Goal: Task Accomplishment & Management: Use online tool/utility

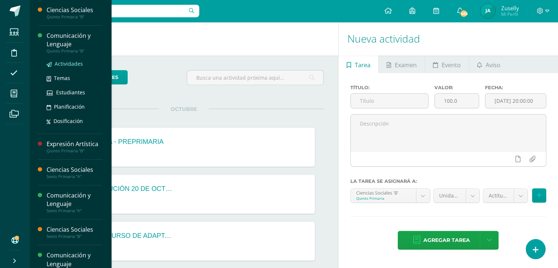
click at [74, 62] on span "Actividades" at bounding box center [69, 63] width 28 height 7
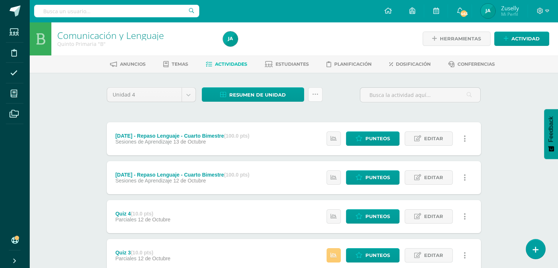
click at [319, 92] on link at bounding box center [315, 94] width 14 height 14
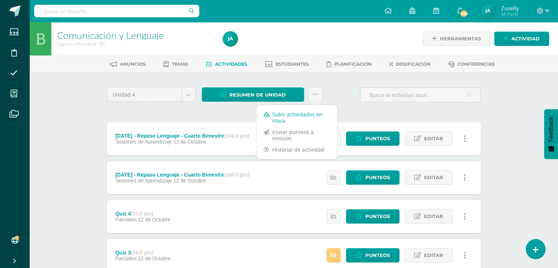
click at [289, 116] on link "Subir actividades en masa" at bounding box center [296, 118] width 81 height 18
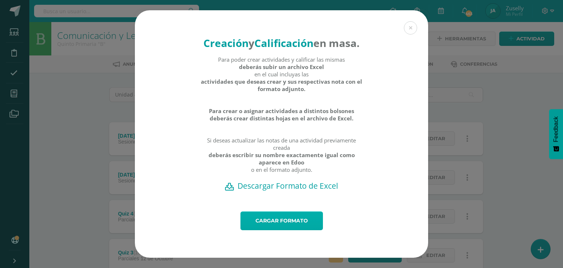
click at [295, 223] on link "Cargar formato" at bounding box center [282, 220] width 83 height 19
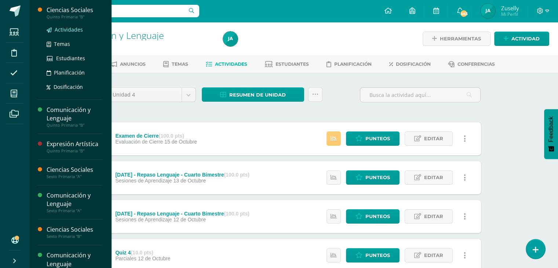
click at [73, 26] on span "Actividades" at bounding box center [69, 29] width 28 height 7
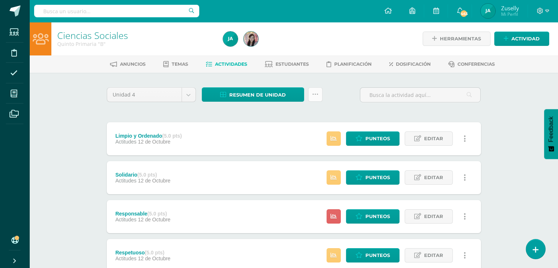
click at [314, 92] on icon at bounding box center [315, 94] width 6 height 6
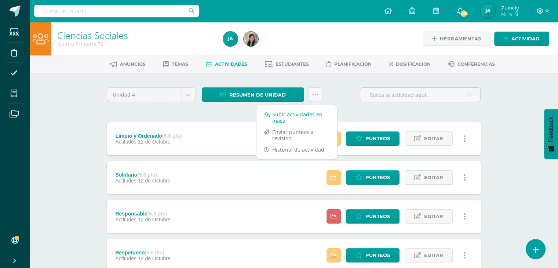
click at [303, 114] on link "Subir actividades en masa" at bounding box center [296, 118] width 81 height 18
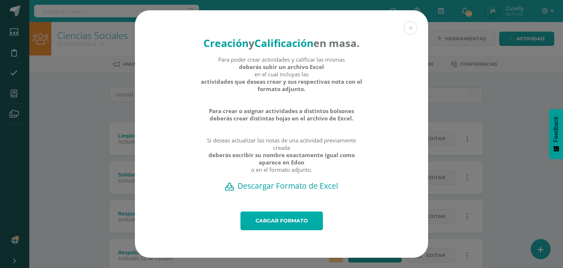
click at [312, 226] on link "Cargar formato" at bounding box center [282, 220] width 83 height 19
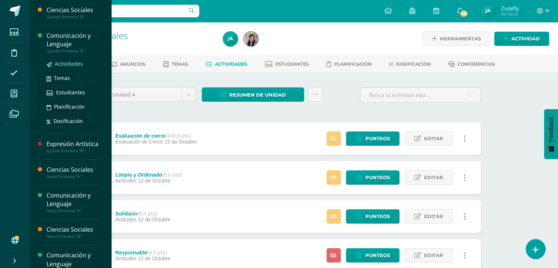
click at [66, 63] on span "Actividades" at bounding box center [69, 63] width 28 height 7
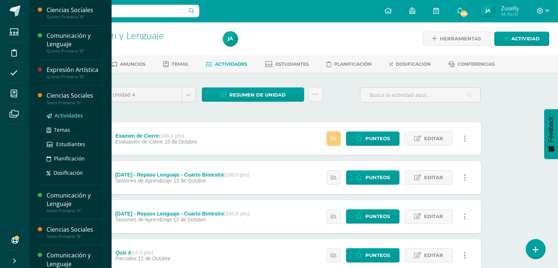
click at [61, 115] on span "Actividades" at bounding box center [69, 115] width 28 height 7
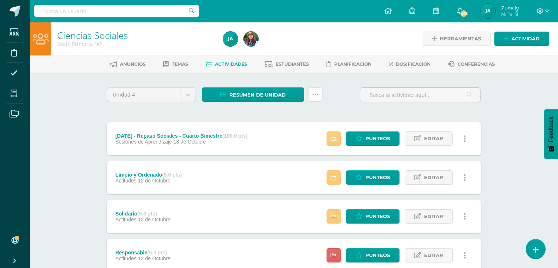
click at [313, 94] on icon at bounding box center [315, 94] width 6 height 6
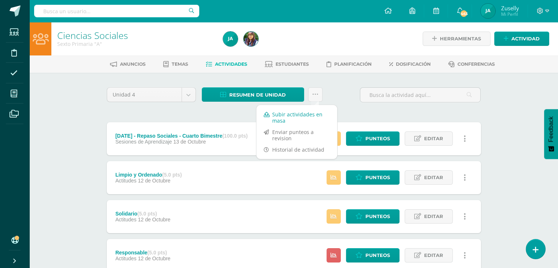
click at [307, 113] on link "Subir actividades en masa" at bounding box center [296, 118] width 81 height 18
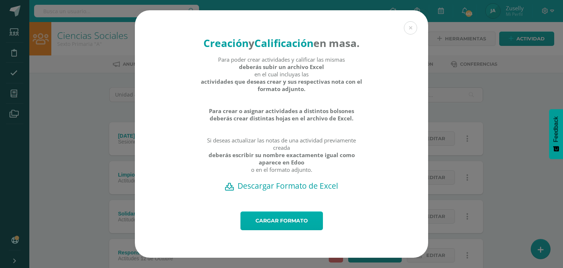
click at [301, 223] on link "Cargar formato" at bounding box center [282, 220] width 83 height 19
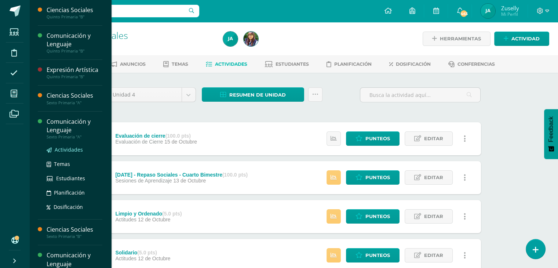
click at [66, 147] on span "Actividades" at bounding box center [69, 149] width 28 height 7
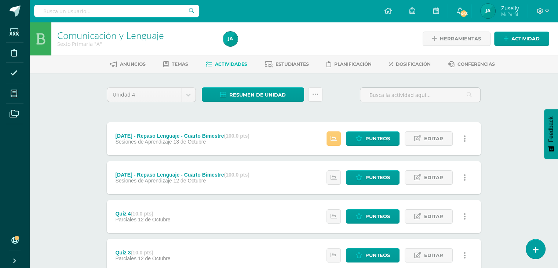
click at [317, 93] on icon at bounding box center [315, 94] width 6 height 6
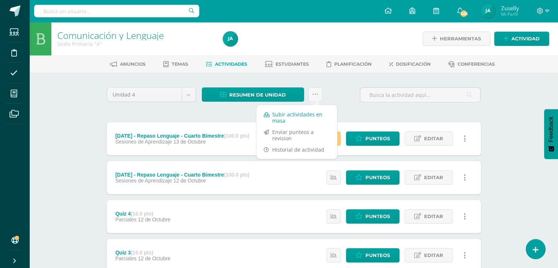
click at [308, 113] on link "Subir actividades en masa" at bounding box center [296, 118] width 81 height 18
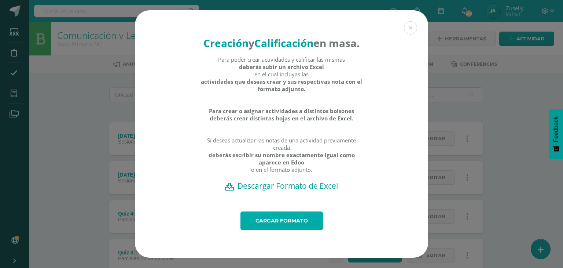
click at [307, 229] on link "Cargar formato" at bounding box center [282, 220] width 83 height 19
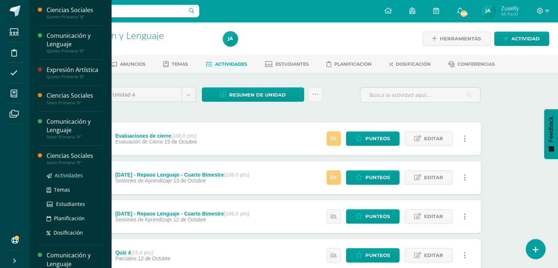
click at [70, 172] on span "Actividades" at bounding box center [69, 175] width 28 height 7
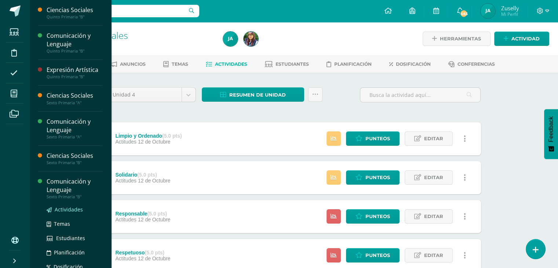
click at [62, 209] on span "Actividades" at bounding box center [69, 209] width 28 height 7
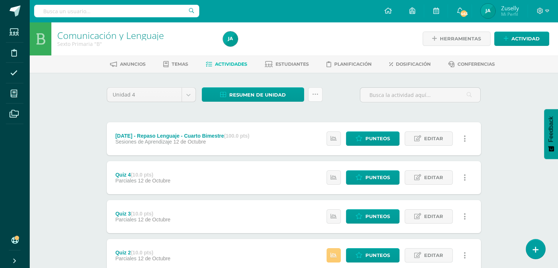
click at [313, 94] on icon at bounding box center [315, 94] width 6 height 6
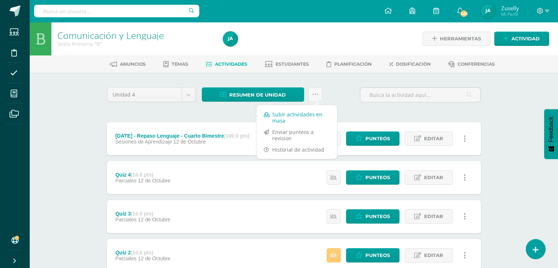
click at [308, 113] on link "Subir actividades en masa" at bounding box center [296, 118] width 81 height 18
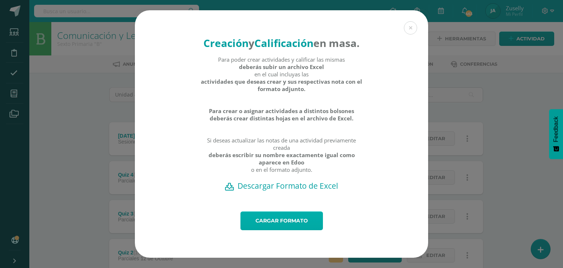
click at [296, 226] on link "Cargar formato" at bounding box center [282, 220] width 83 height 19
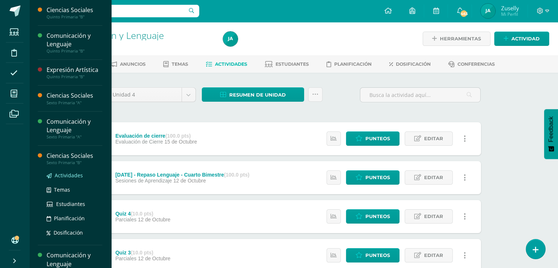
click at [65, 172] on span "Actividades" at bounding box center [69, 175] width 28 height 7
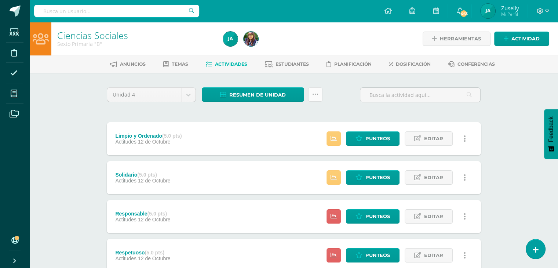
click at [317, 94] on icon at bounding box center [315, 94] width 6 height 6
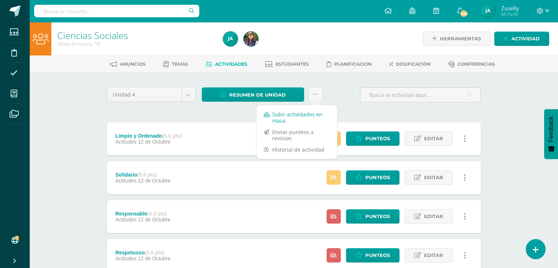
click at [314, 116] on link "Subir actividades en masa" at bounding box center [296, 118] width 81 height 18
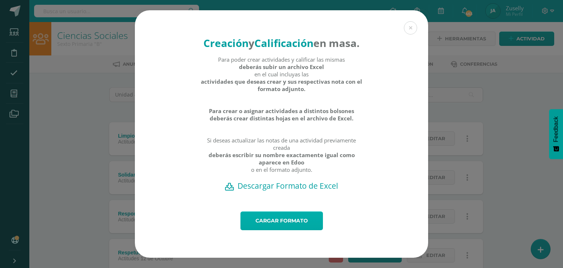
click at [298, 227] on link "Cargar formato" at bounding box center [282, 220] width 83 height 19
